Goal: Transaction & Acquisition: Purchase product/service

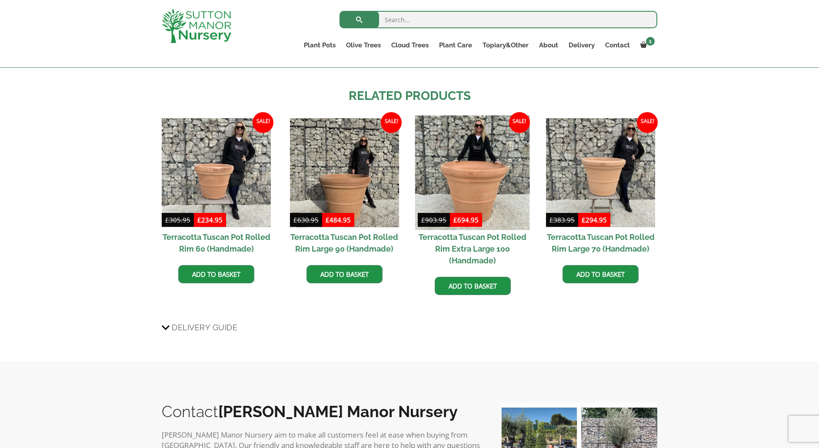
scroll to position [695, 0]
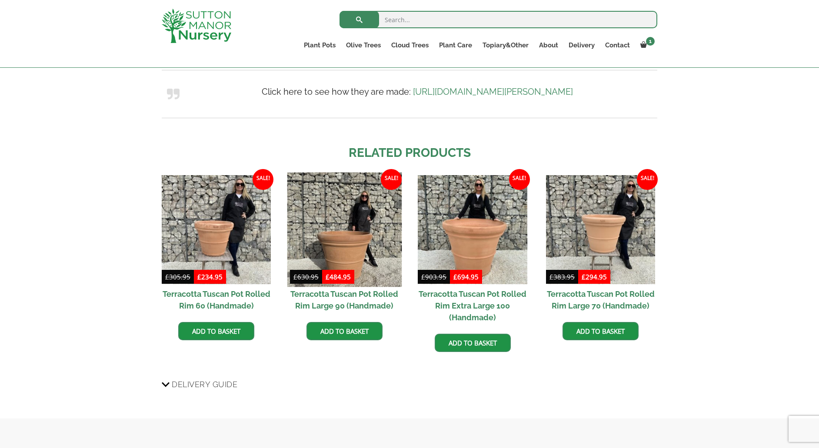
click at [367, 261] on img at bounding box center [344, 229] width 115 height 115
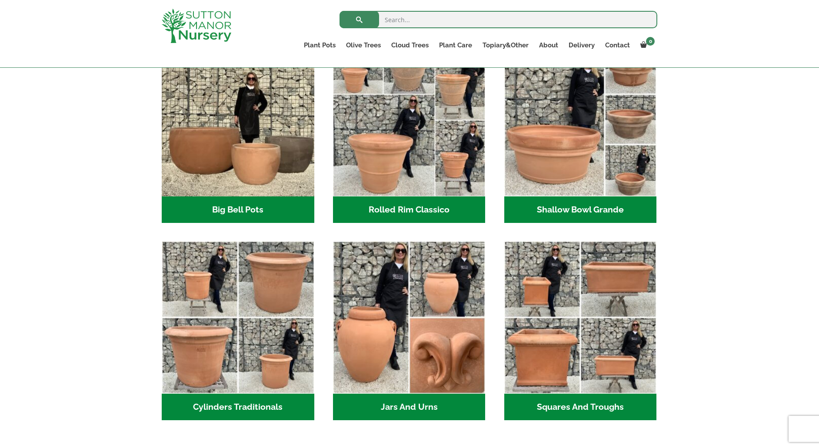
scroll to position [304, 0]
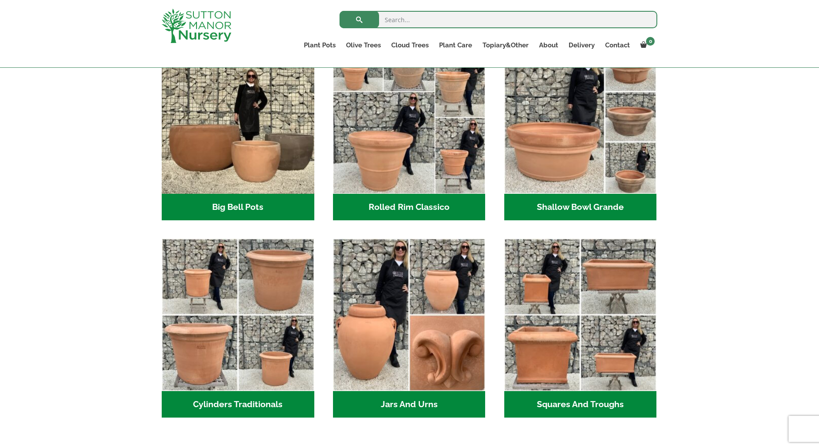
click at [409, 206] on h2 "Rolled Rim Classico (7)" at bounding box center [409, 207] width 153 height 27
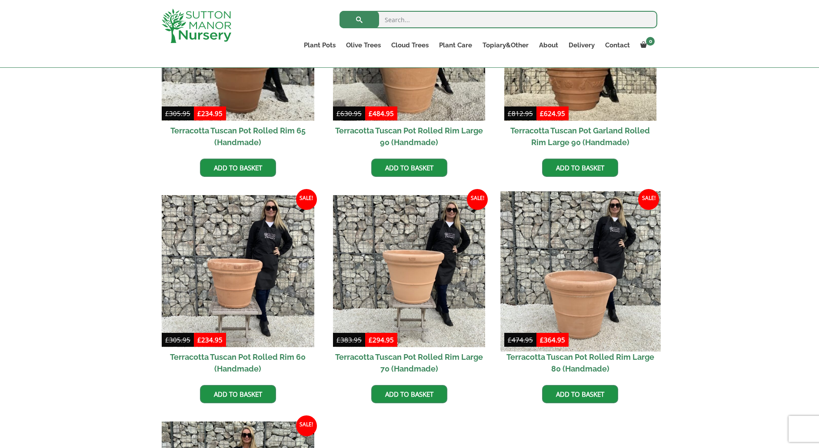
scroll to position [522, 0]
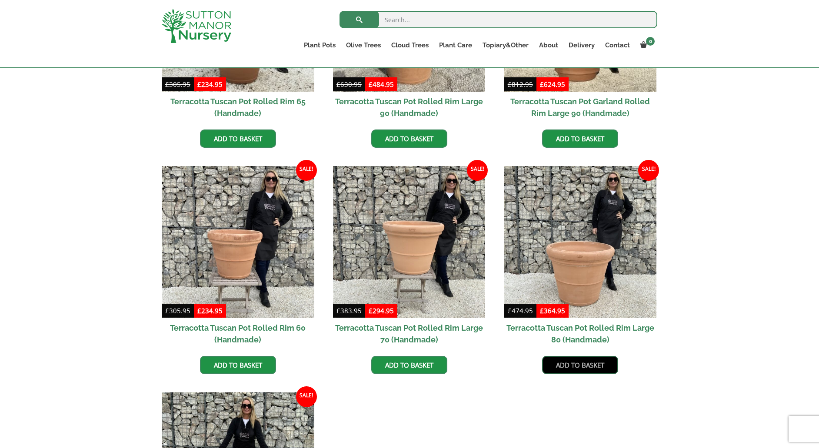
click at [580, 366] on link "Add to basket" at bounding box center [580, 365] width 76 height 18
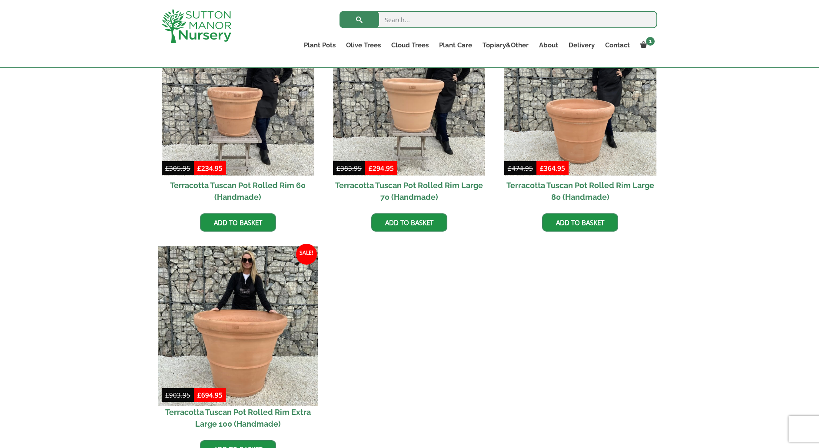
scroll to position [677, 0]
